Goal: Task Accomplishment & Management: Manage account settings

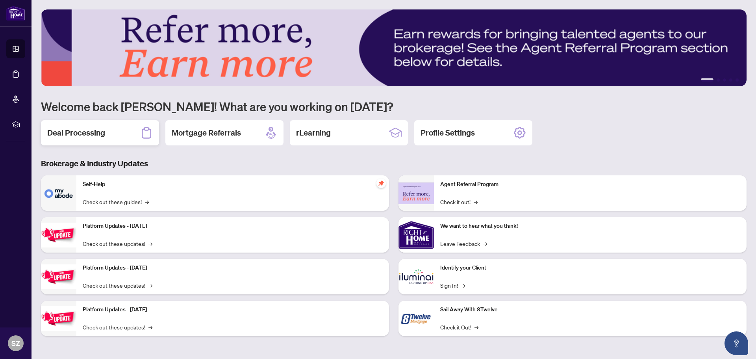
click at [130, 130] on div "Deal Processing" at bounding box center [100, 132] width 118 height 25
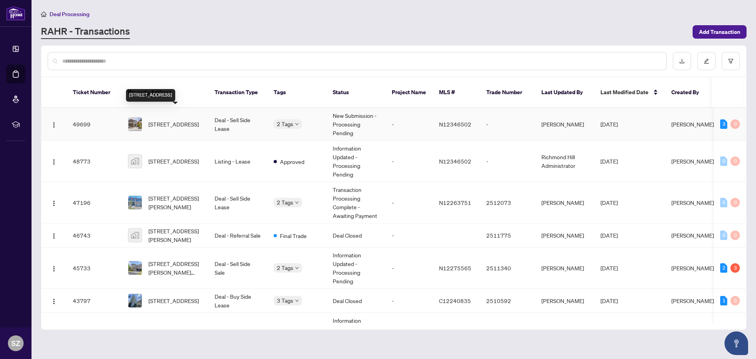
click at [149, 120] on span "[STREET_ADDRESS]" at bounding box center [173, 124] width 50 height 9
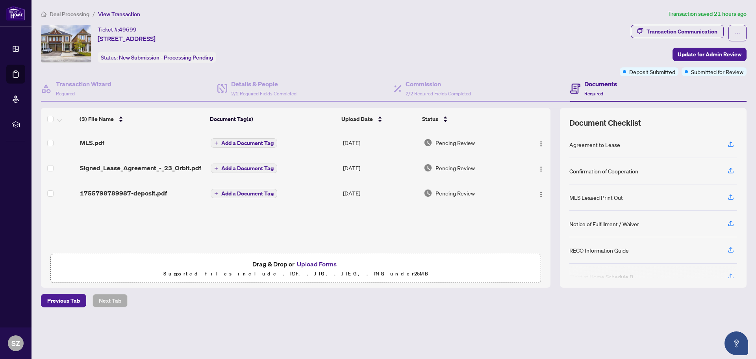
click at [151, 191] on span "1755798789987-deposit.pdf" at bounding box center [123, 192] width 87 height 9
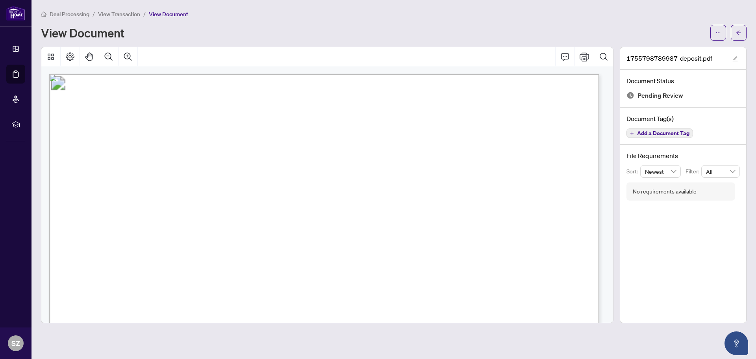
click at [131, 11] on span "View Transaction" at bounding box center [119, 14] width 42 height 7
